Goal: Transaction & Acquisition: Subscribe to service/newsletter

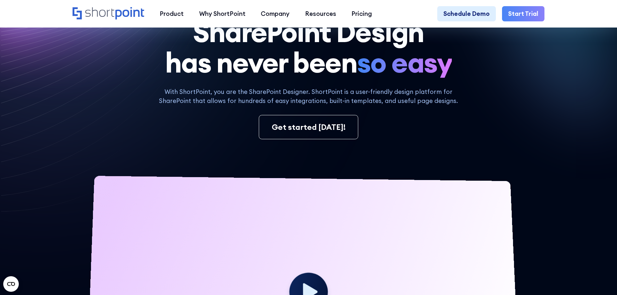
scroll to position [129, 0]
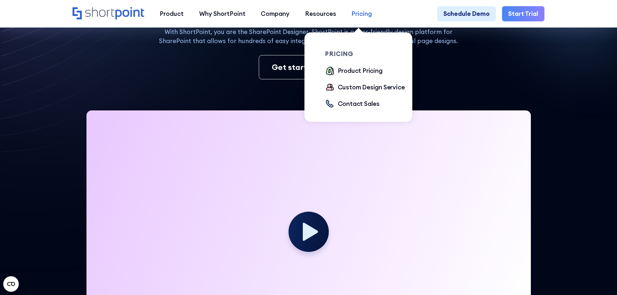
click at [358, 14] on div "Pricing" at bounding box center [361, 13] width 20 height 9
click at [377, 74] on div "Product Pricing" at bounding box center [360, 70] width 45 height 9
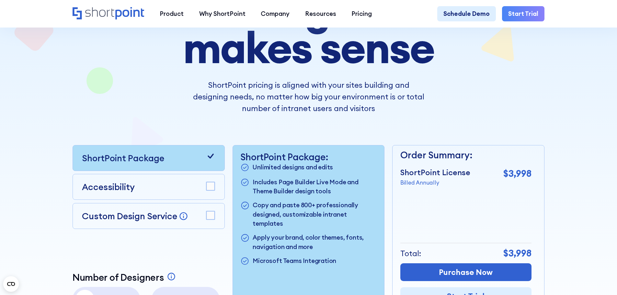
scroll to position [65, 0]
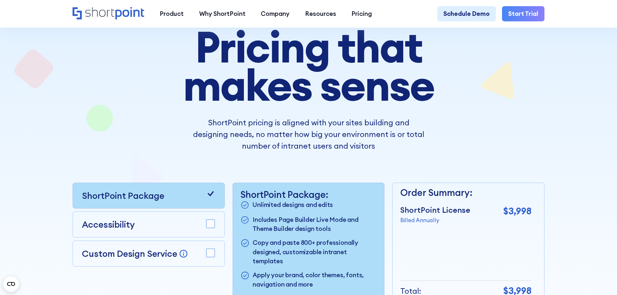
click at [534, 15] on link "Start Trial" at bounding box center [523, 14] width 42 height 16
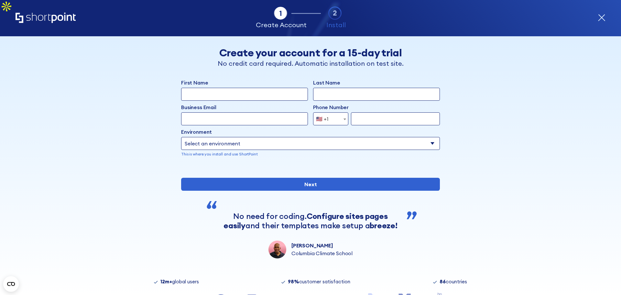
click at [256, 98] on input "First Name" at bounding box center [244, 94] width 127 height 13
type input "Marketing"
type input "TruWest"
type input "Marketing@truwestco.com"
click at [376, 121] on input "form" at bounding box center [395, 118] width 89 height 13
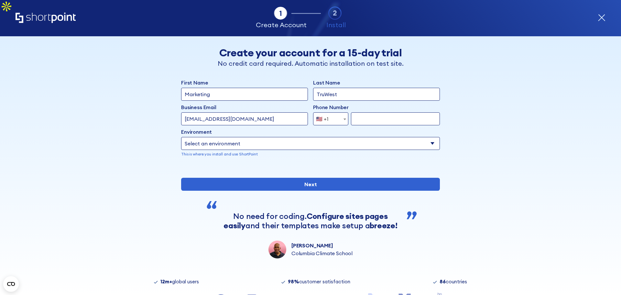
click at [360, 119] on input "form" at bounding box center [395, 118] width 89 height 13
paste input "216-535-4110"
type input "216-535-4110"
click at [334, 141] on select "Select an environment Microsoft 365 SharePoint Online SharePoint 2019 (On-Premi…" at bounding box center [310, 143] width 259 height 13
select select "SharePoint Online"
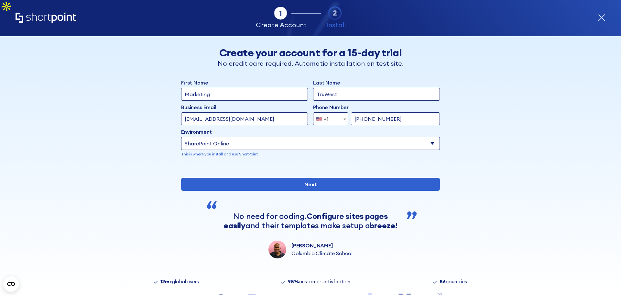
click at [181, 137] on select "Select an environment Microsoft 365 SharePoint Online SharePoint 2019 (On-Premi…" at bounding box center [310, 143] width 259 height 13
click at [294, 140] on select "Select an environment Microsoft 365 SharePoint Online SharePoint 2019 (On-Premi…" at bounding box center [310, 143] width 259 height 13
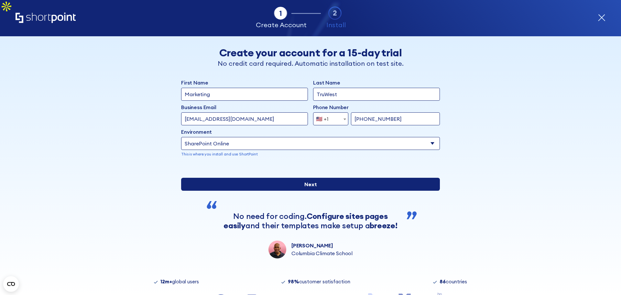
click at [375, 191] on input "Next" at bounding box center [310, 184] width 259 height 13
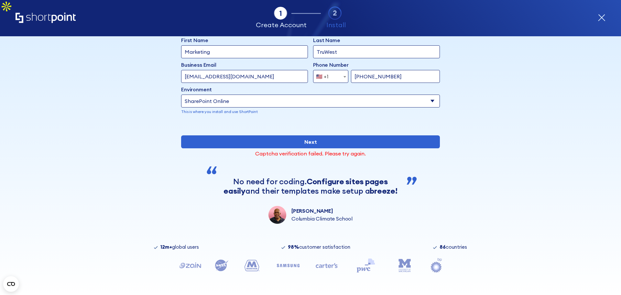
scroll to position [64, 0]
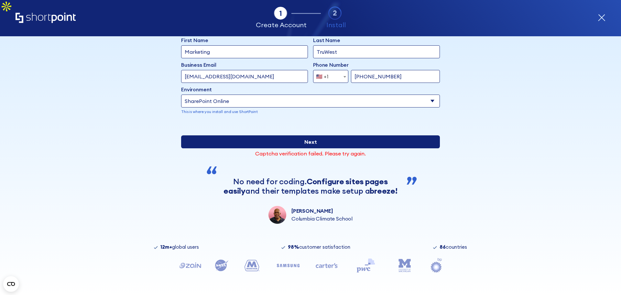
click at [240, 142] on input "Next" at bounding box center [310, 141] width 259 height 13
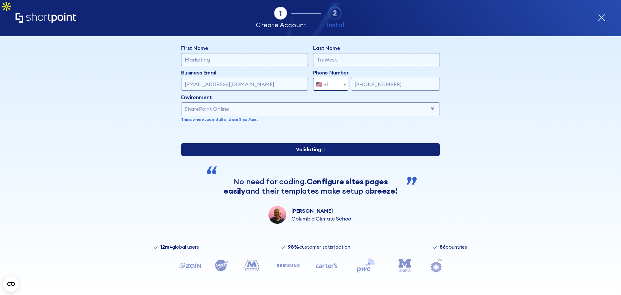
scroll to position [56, 0]
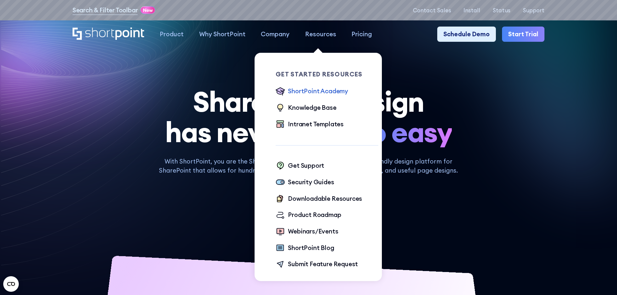
click at [329, 92] on div "ShortPoint Academy" at bounding box center [318, 90] width 60 height 9
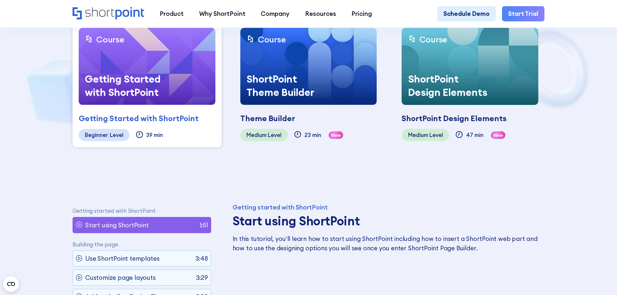
scroll to position [227, 0]
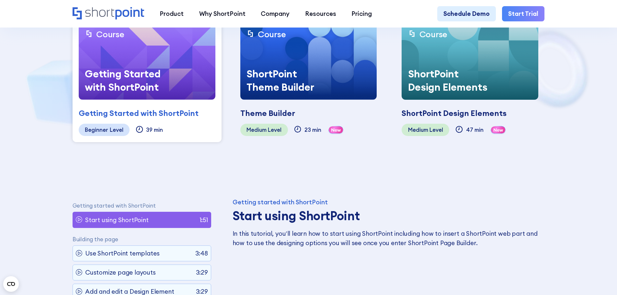
drag, startPoint x: 148, startPoint y: 84, endPoint x: 195, endPoint y: 95, distance: 47.8
click at [149, 84] on div "Getting Started with ShortPoint" at bounding box center [127, 80] width 97 height 39
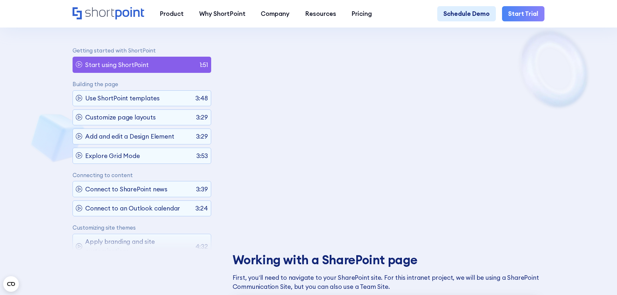
scroll to position [453, 0]
